Goal: Information Seeking & Learning: Check status

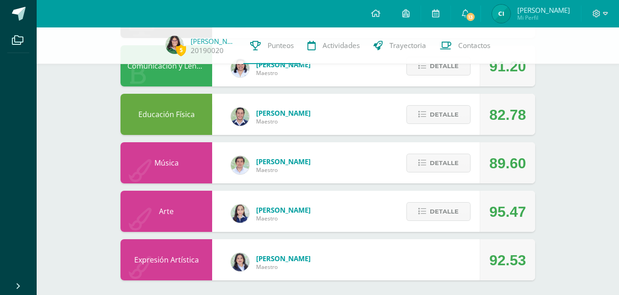
scroll to position [540, 0]
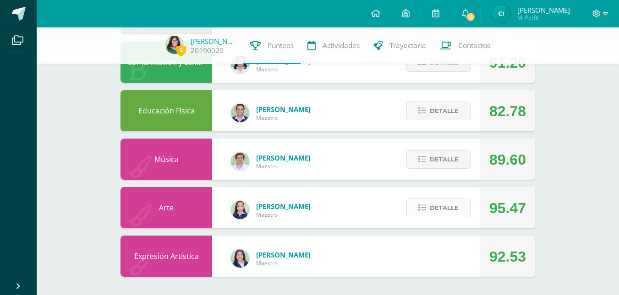
click at [445, 213] on span "Detalle" at bounding box center [444, 208] width 29 height 17
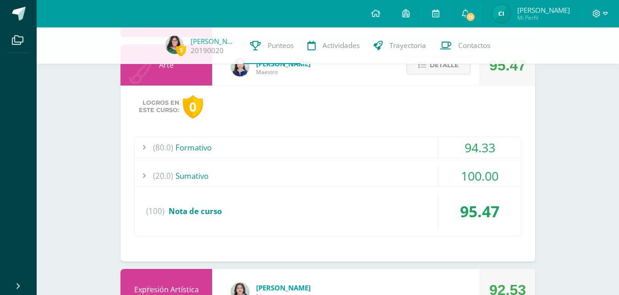
scroll to position [694, 0]
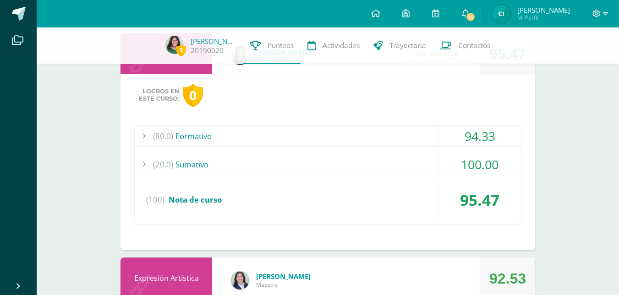
click at [186, 164] on div "(20.0) [GEOGRAPHIC_DATA]" at bounding box center [328, 164] width 386 height 21
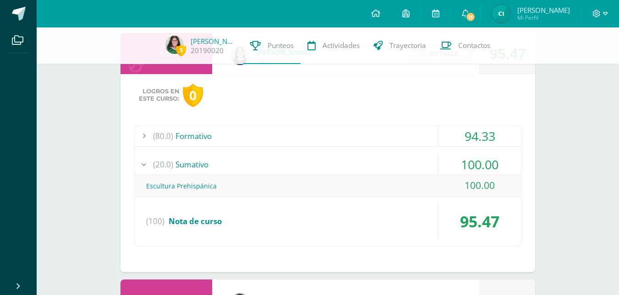
click at [193, 137] on div "(80.0) Formativo" at bounding box center [328, 136] width 386 height 21
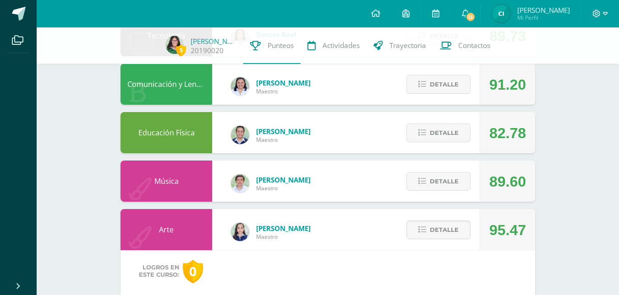
scroll to position [506, 0]
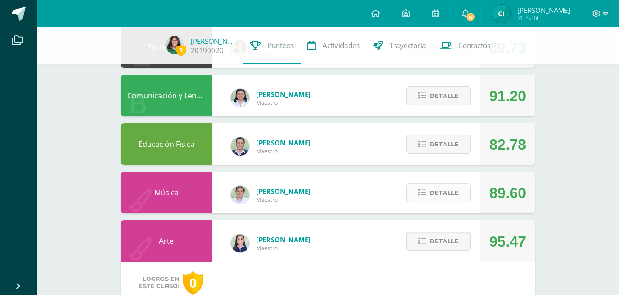
click at [452, 190] on span "Detalle" at bounding box center [444, 193] width 29 height 17
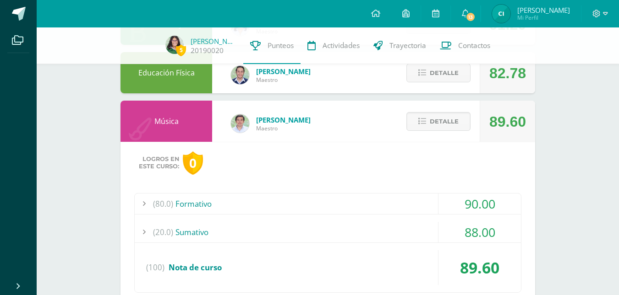
scroll to position [580, 0]
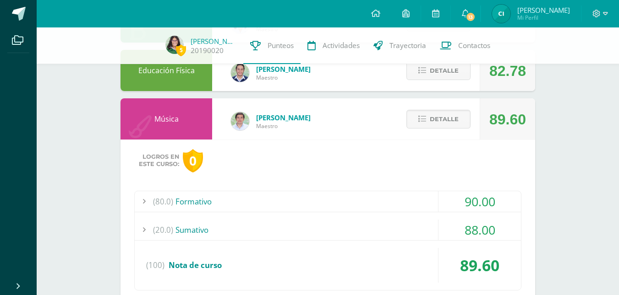
click at [197, 232] on div "(20.0) [GEOGRAPHIC_DATA]" at bounding box center [328, 230] width 386 height 21
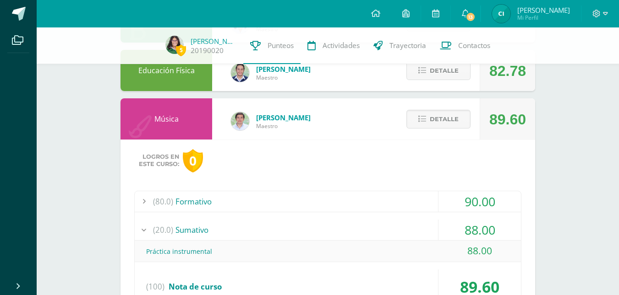
click at [194, 233] on div "(20.0) [GEOGRAPHIC_DATA]" at bounding box center [328, 230] width 386 height 21
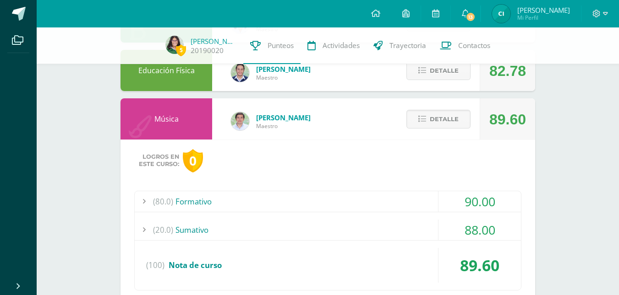
click at [202, 199] on div "(80.0) Formativo" at bounding box center [328, 201] width 386 height 21
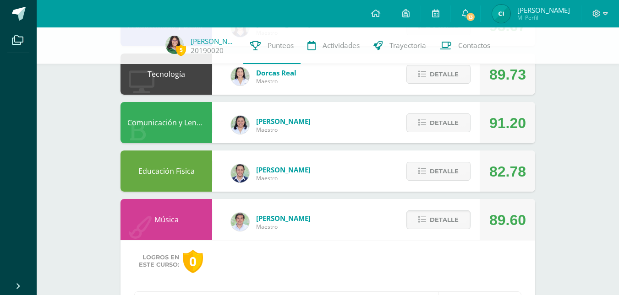
scroll to position [446, 0]
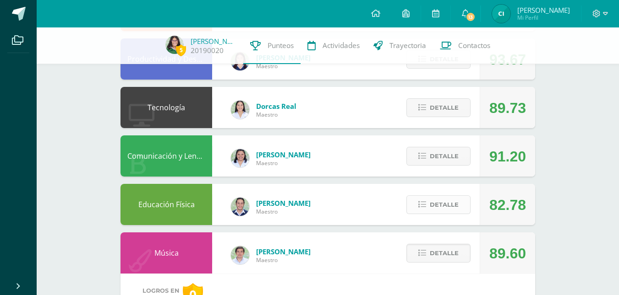
click at [437, 207] on span "Detalle" at bounding box center [444, 205] width 29 height 17
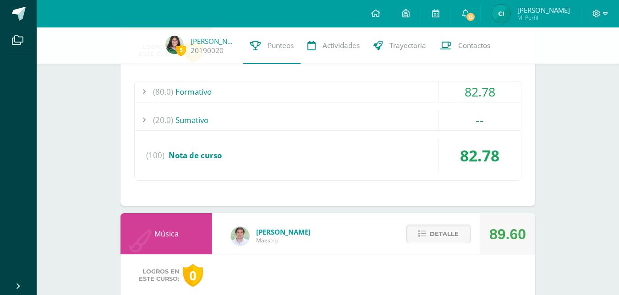
scroll to position [632, 0]
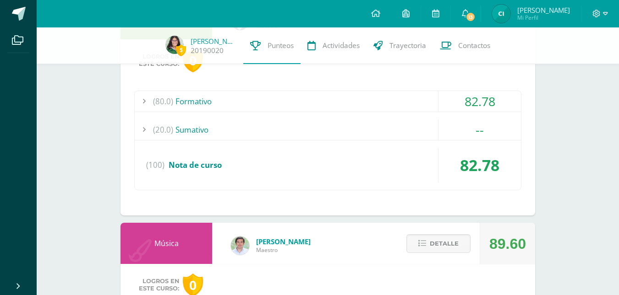
click at [200, 102] on div "(80.0) Formativo" at bounding box center [328, 101] width 386 height 21
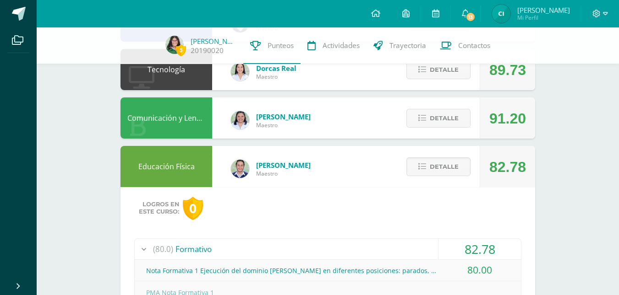
scroll to position [472, 0]
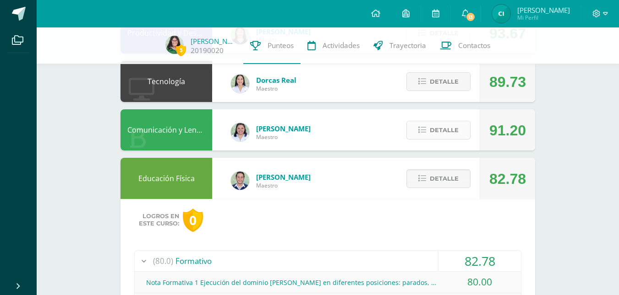
click at [438, 126] on span "Detalle" at bounding box center [444, 130] width 29 height 17
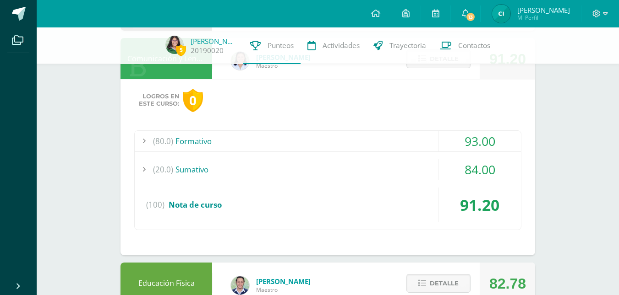
scroll to position [547, 0]
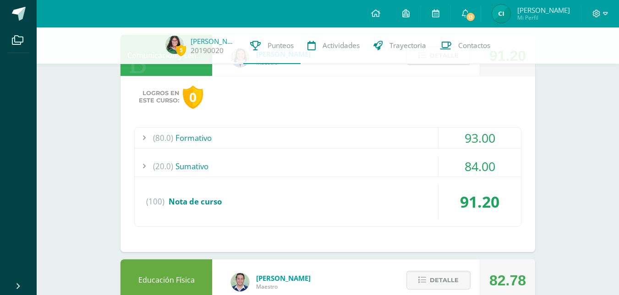
click at [198, 168] on div "(20.0) [GEOGRAPHIC_DATA]" at bounding box center [328, 166] width 386 height 21
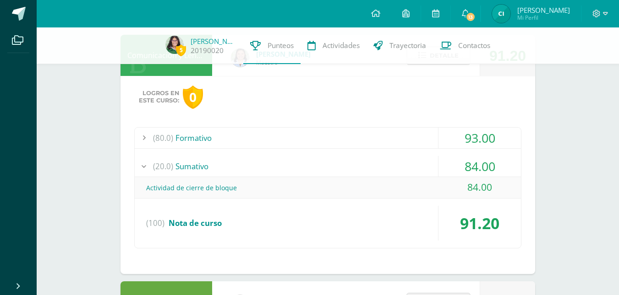
click at [197, 141] on div "(80.0) Formativo" at bounding box center [328, 138] width 386 height 21
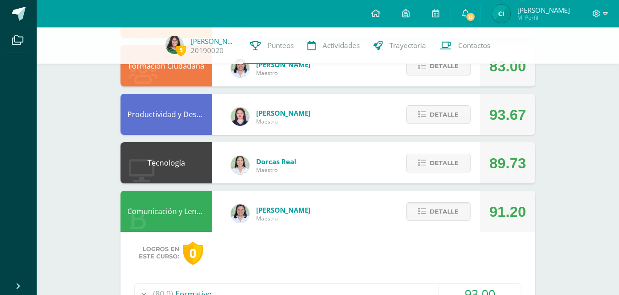
scroll to position [388, 0]
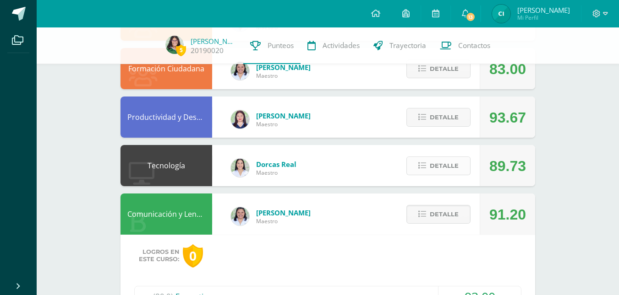
click at [444, 169] on span "Detalle" at bounding box center [444, 166] width 29 height 17
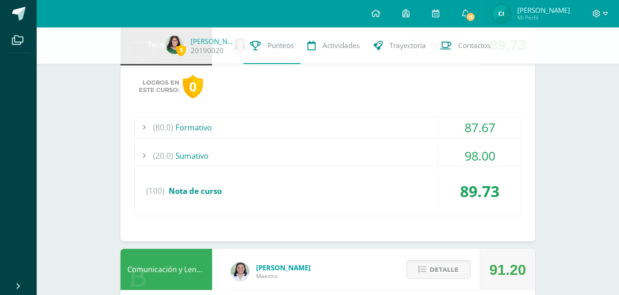
scroll to position [500, 0]
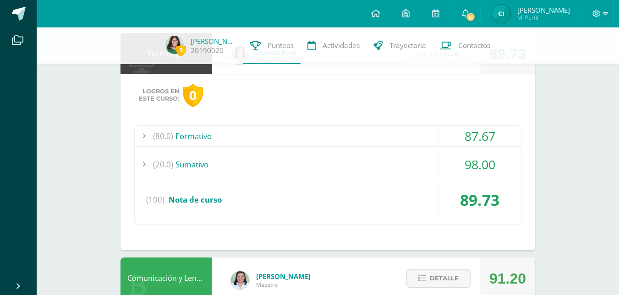
click at [187, 165] on div "(20.0) [GEOGRAPHIC_DATA]" at bounding box center [328, 164] width 386 height 21
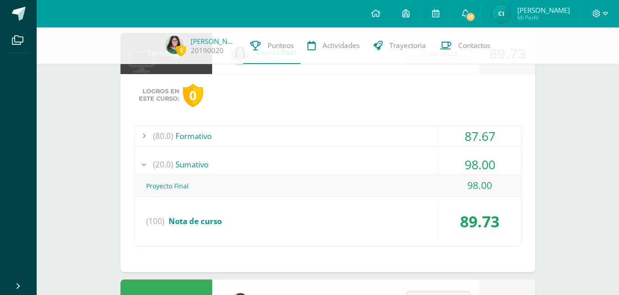
click at [194, 138] on div "(80.0) Formativo" at bounding box center [328, 136] width 386 height 21
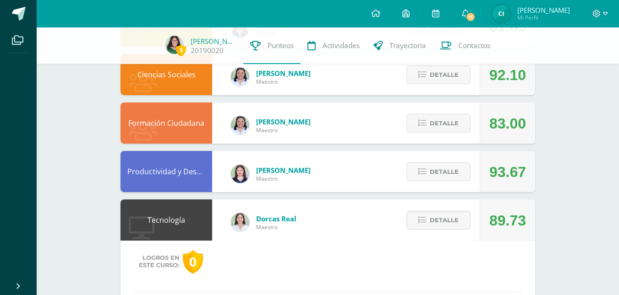
scroll to position [306, 0]
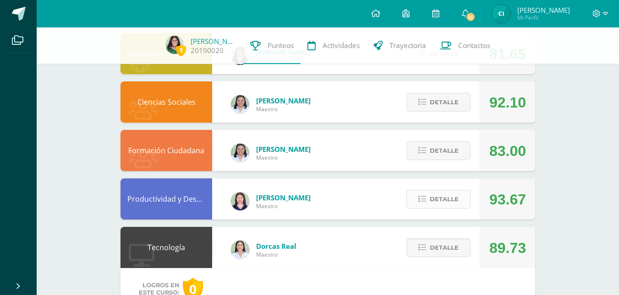
click at [443, 199] on span "Detalle" at bounding box center [444, 199] width 29 height 17
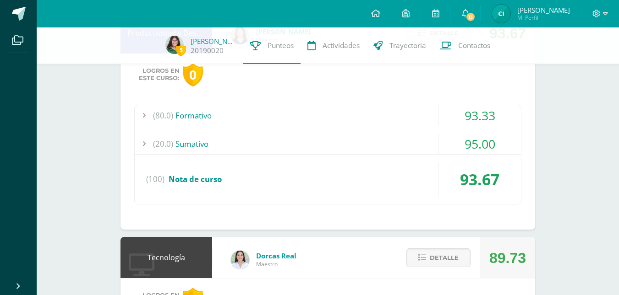
scroll to position [492, 0]
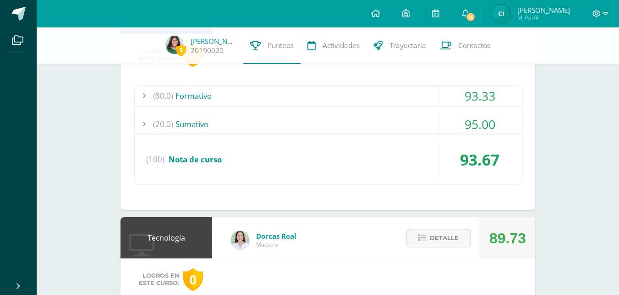
click at [194, 128] on div "(20.0) [GEOGRAPHIC_DATA]" at bounding box center [328, 124] width 386 height 21
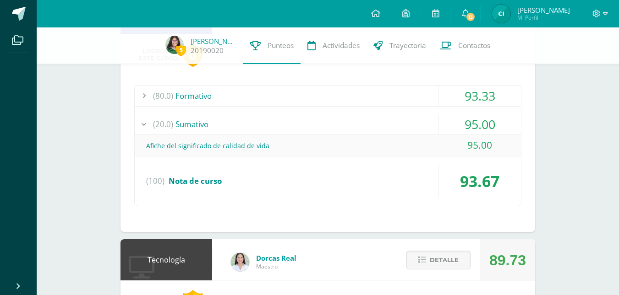
click at [196, 102] on div "(80.0) Formativo" at bounding box center [328, 96] width 386 height 21
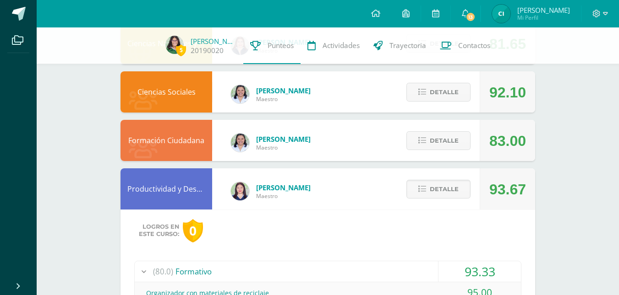
scroll to position [319, 0]
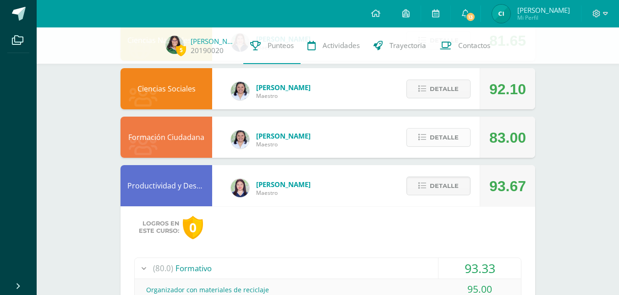
click at [454, 136] on span "Detalle" at bounding box center [444, 137] width 29 height 17
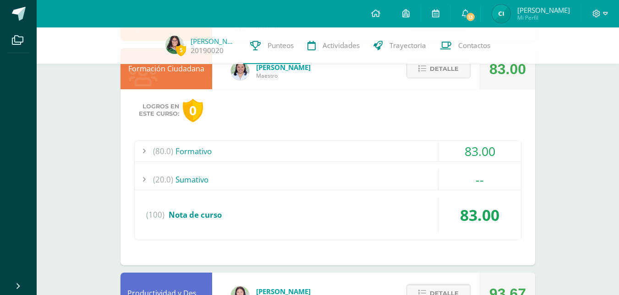
scroll to position [405, 0]
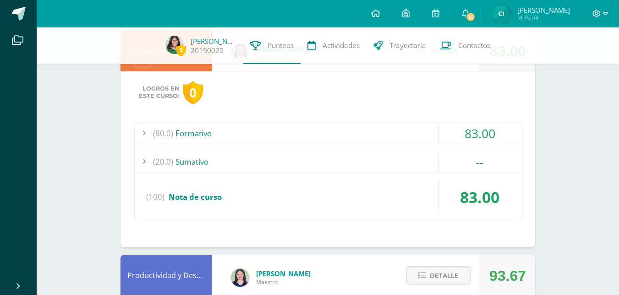
click at [202, 132] on div "(80.0) Formativo" at bounding box center [328, 133] width 386 height 21
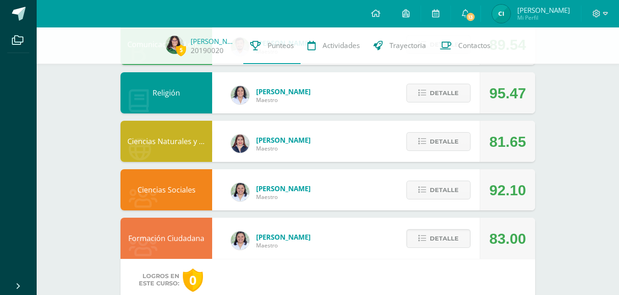
scroll to position [214, 0]
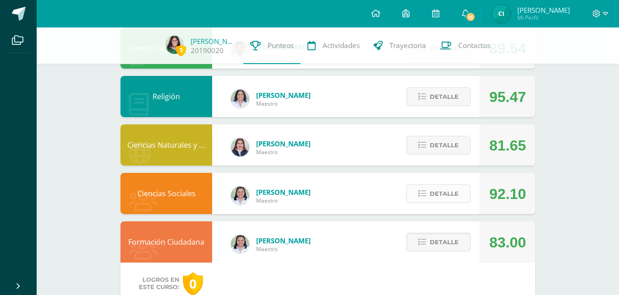
click at [444, 197] on span "Detalle" at bounding box center [444, 194] width 29 height 17
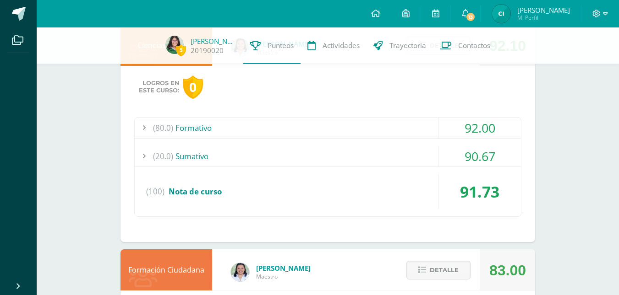
scroll to position [327, 0]
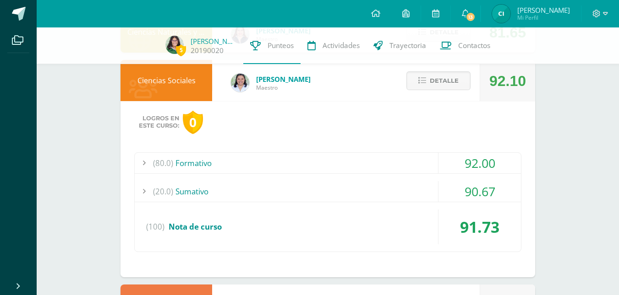
click at [190, 164] on div "(80.0) Formativo" at bounding box center [328, 163] width 386 height 21
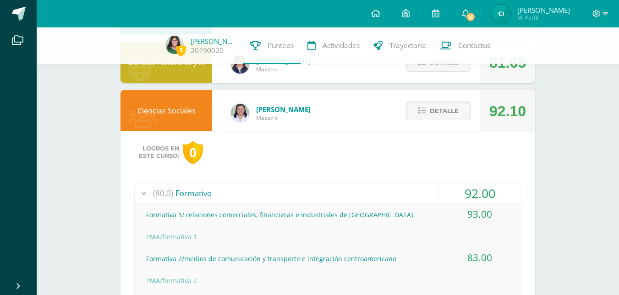
scroll to position [0, 0]
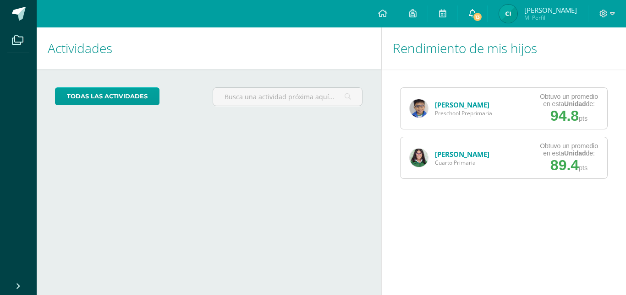
click at [479, 17] on span "13" at bounding box center [477, 17] width 10 height 10
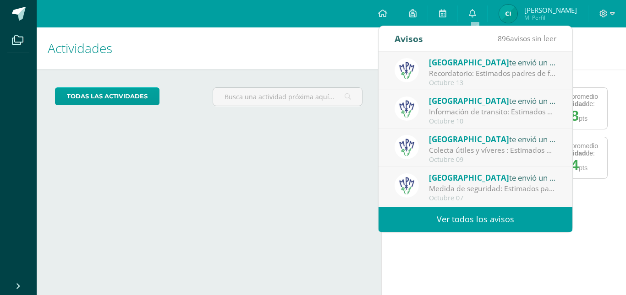
click at [468, 71] on div "Recordatorio: Estimados padres de familia: Compartimos con ustedes recordatorio…" at bounding box center [492, 73] width 127 height 11
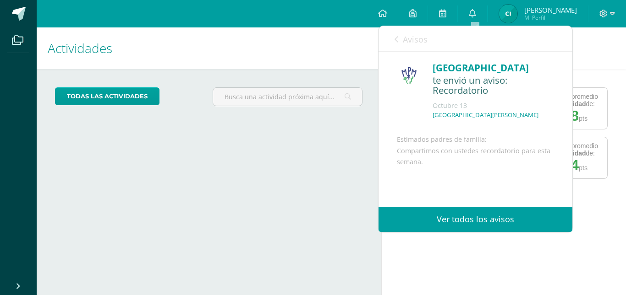
click at [398, 41] on link "Avisos" at bounding box center [410, 39] width 33 height 26
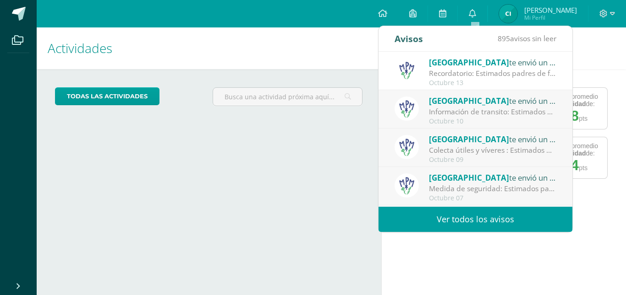
click at [463, 152] on div "Colecta útiles y víveres : Estimados padres de familia: Compartimos con ustedes…" at bounding box center [492, 150] width 127 height 11
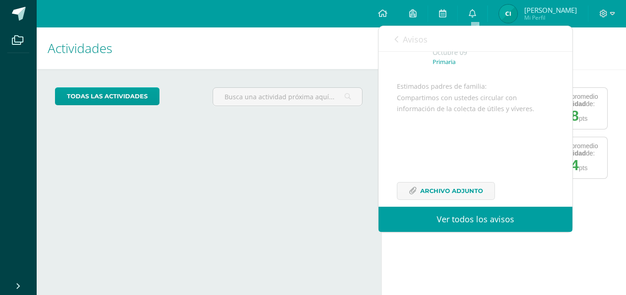
scroll to position [89, 0]
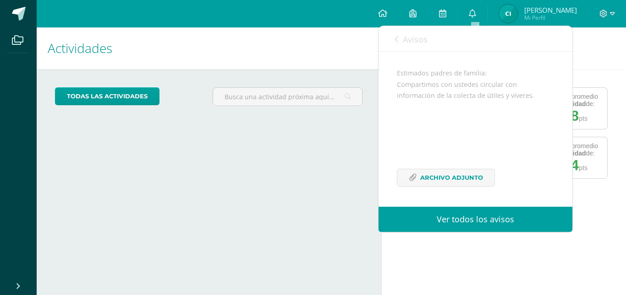
click at [425, 191] on div "Estimados padres de familia: Compartimos con ustedes circular con información d…" at bounding box center [475, 133] width 157 height 130
click at [440, 177] on span "Archivo Adjunto" at bounding box center [451, 178] width 63 height 17
